Goal: Task Accomplishment & Management: Use online tool/utility

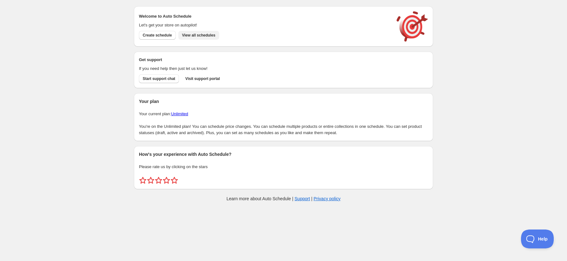
click at [215, 35] on span "View all schedules" at bounding box center [198, 35] width 33 height 5
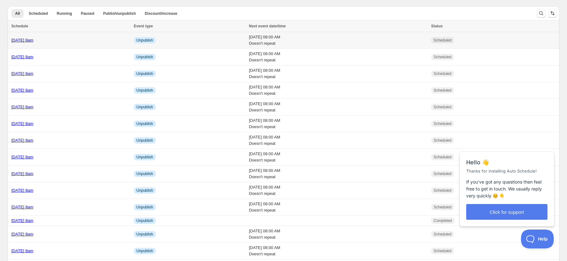
click at [19, 41] on link "[DATE] 8am" at bounding box center [22, 40] width 22 height 5
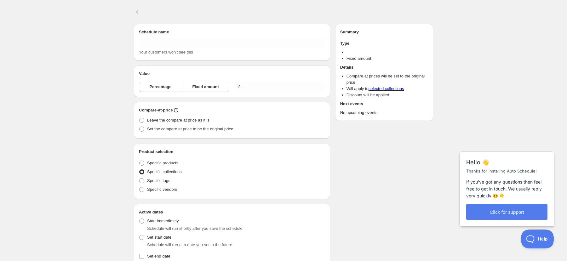
type input "[DATE] 8am"
radio input "true"
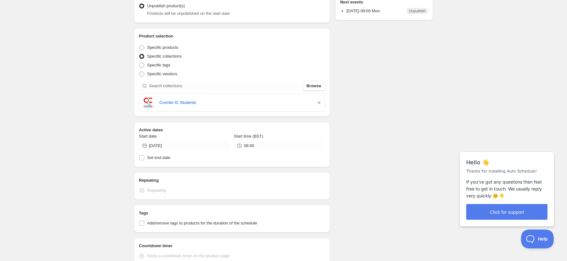
scroll to position [96, 0]
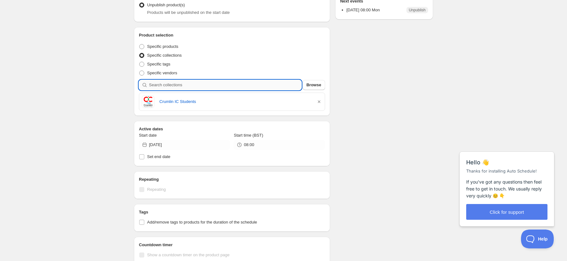
click at [218, 85] on input "search" at bounding box center [225, 85] width 152 height 10
paste input "Colmcilles Swords"
type input "Colmcilles Swords"
